Goal: Find specific page/section: Find specific page/section

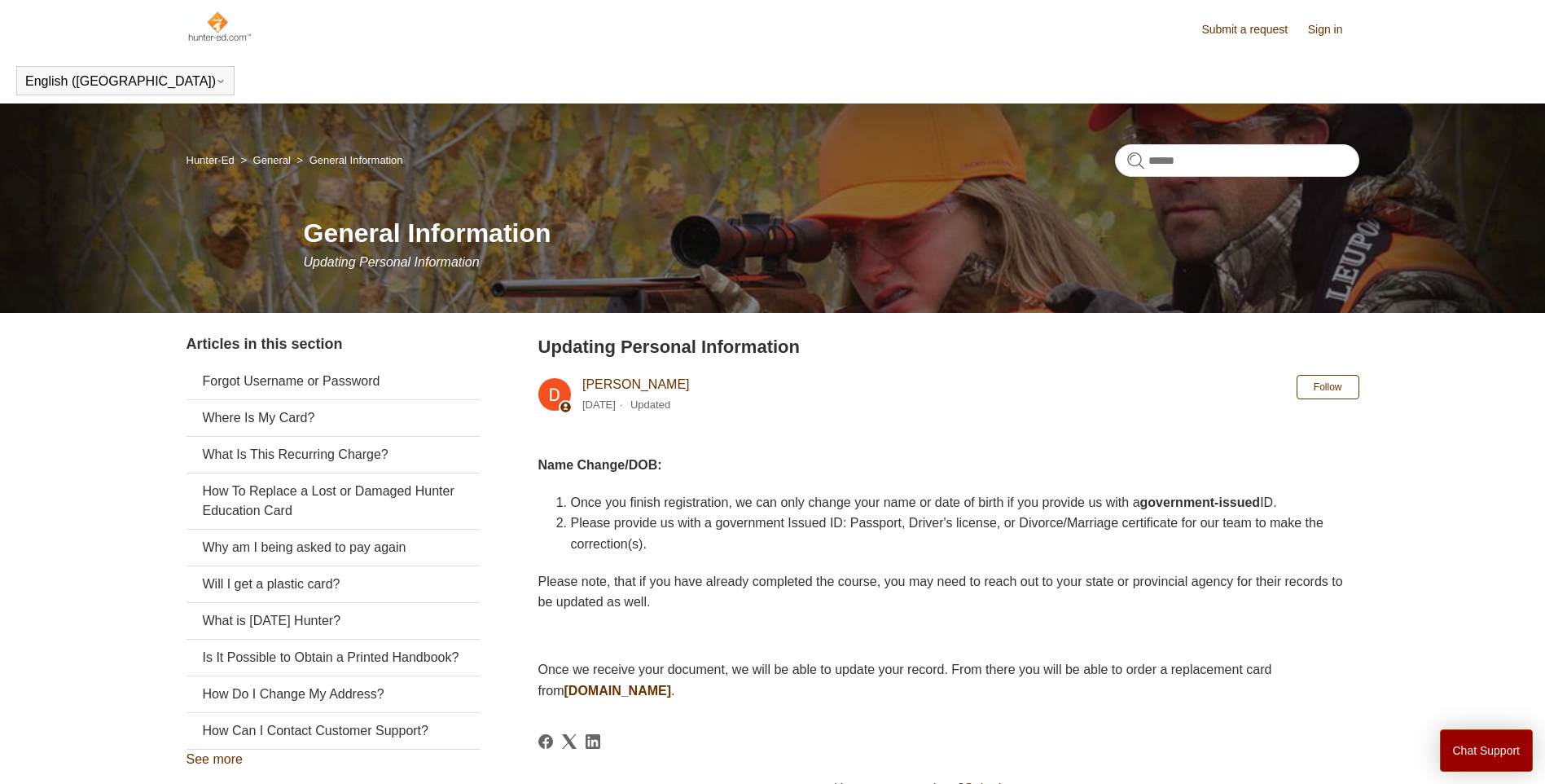
click at [1321, 34] on link "Sign in" at bounding box center [1333, 30] width 51 height 17
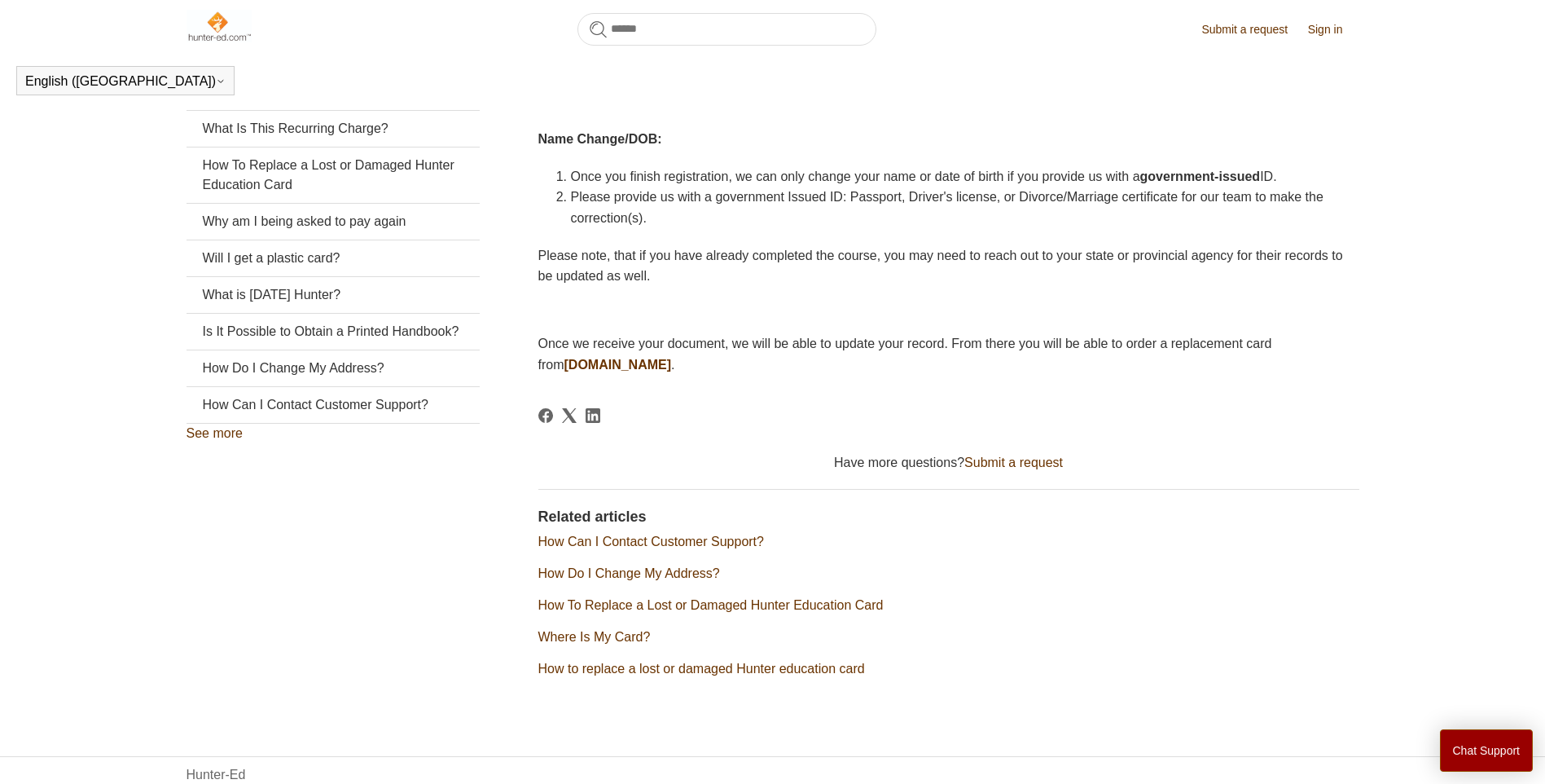
click at [657, 369] on strong "[DOMAIN_NAME]" at bounding box center [619, 365] width 108 height 13
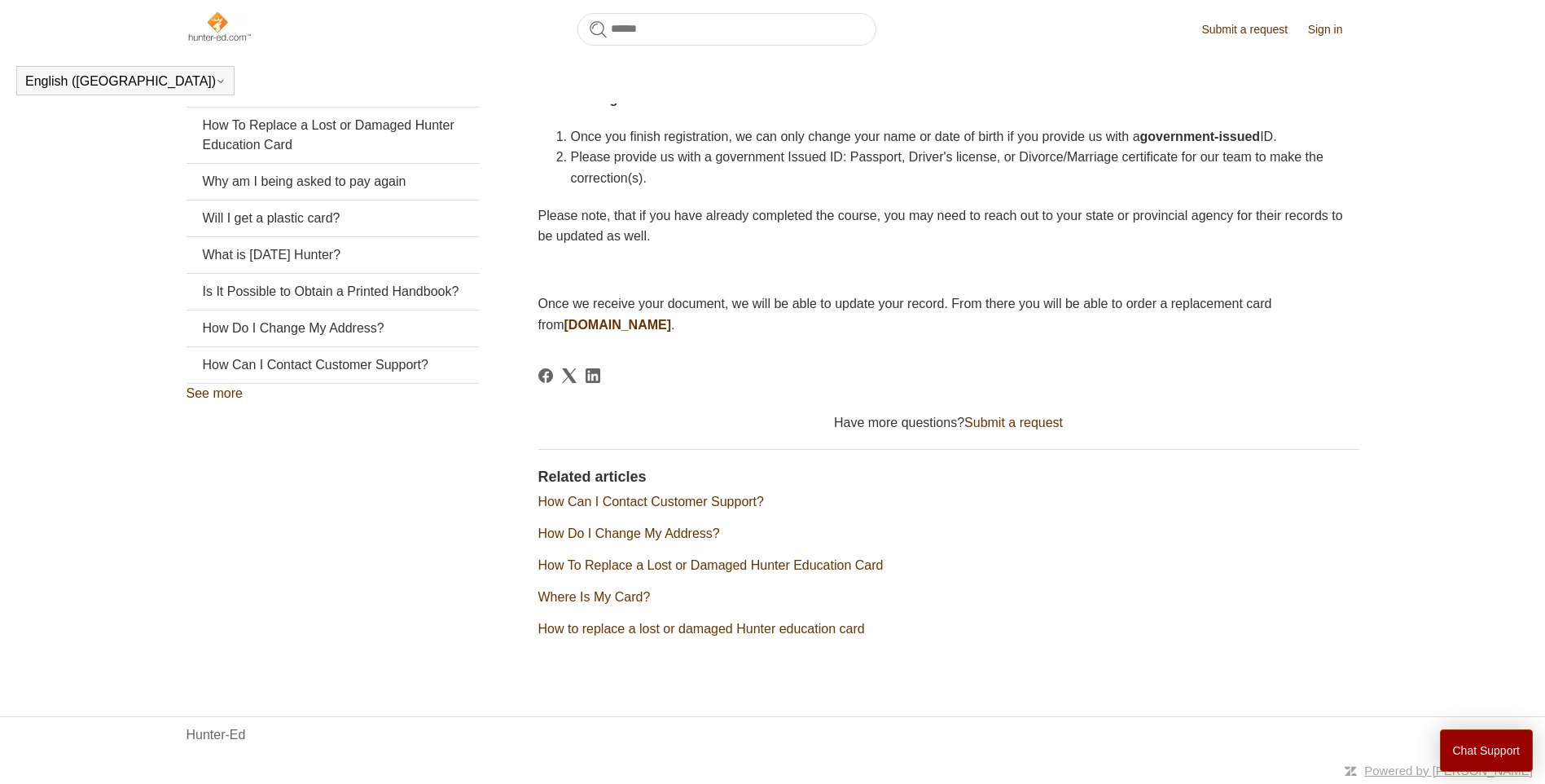
scroll to position [280, 0]
